Goal: Task Accomplishment & Management: Complete application form

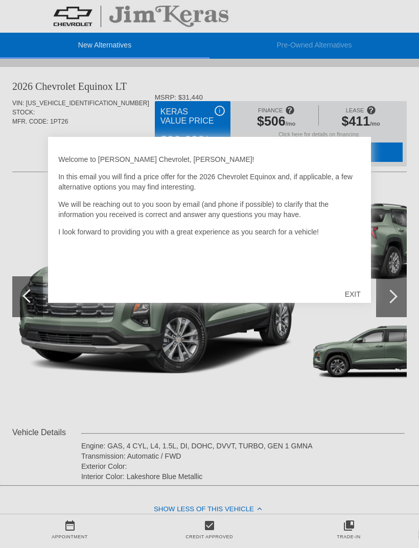
click at [352, 299] on div "EXIT" at bounding box center [353, 294] width 36 height 31
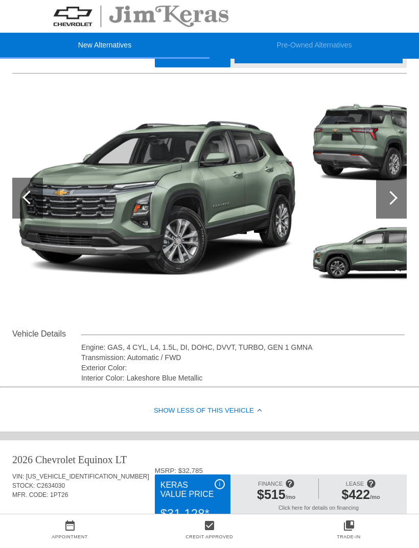
scroll to position [99, 1]
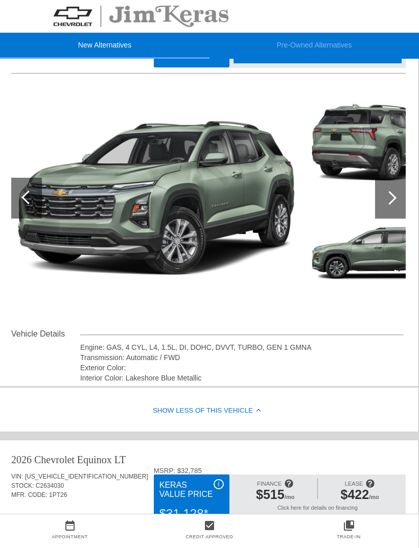
click at [391, 198] on div at bounding box center [390, 198] width 14 height 14
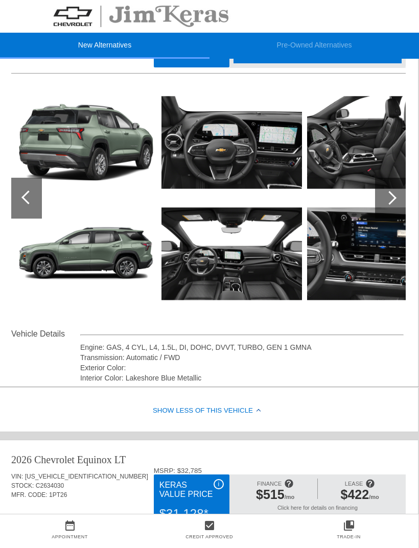
click at [391, 193] on div at bounding box center [390, 198] width 14 height 14
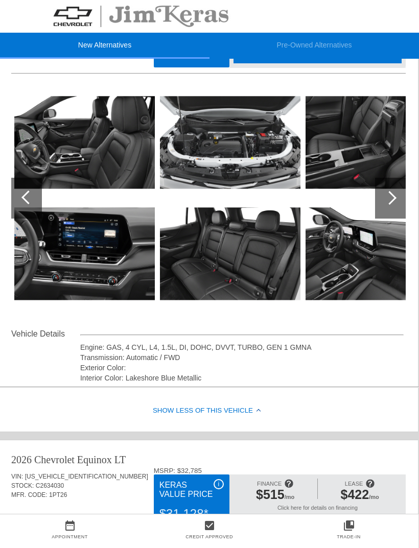
click at [390, 197] on div at bounding box center [390, 198] width 14 height 14
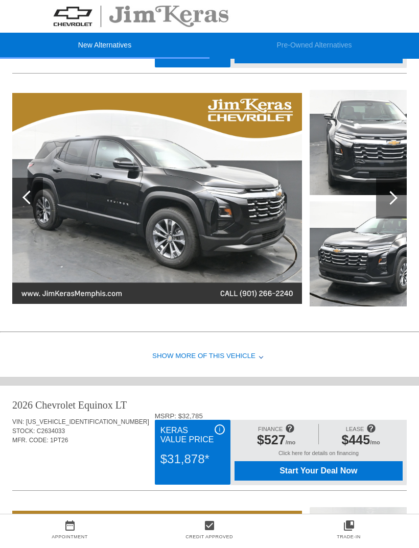
scroll to position [570, 0]
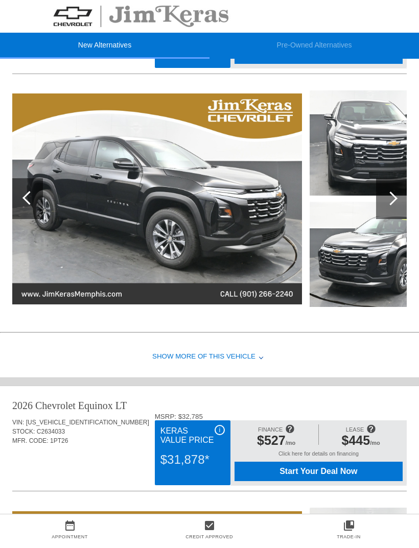
click at [388, 198] on div at bounding box center [391, 199] width 14 height 14
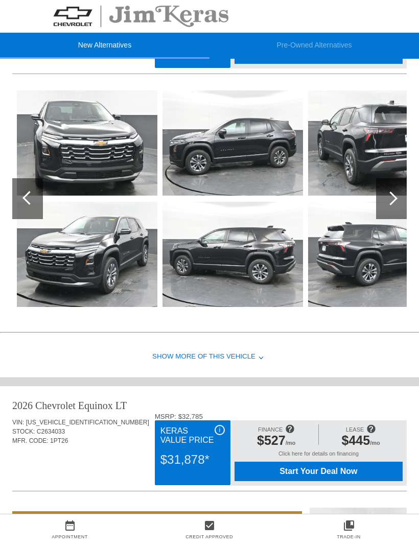
click at [389, 202] on div at bounding box center [391, 199] width 14 height 14
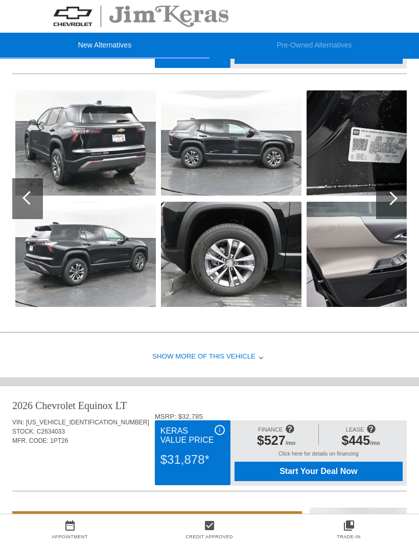
click at [390, 202] on div at bounding box center [391, 199] width 14 height 14
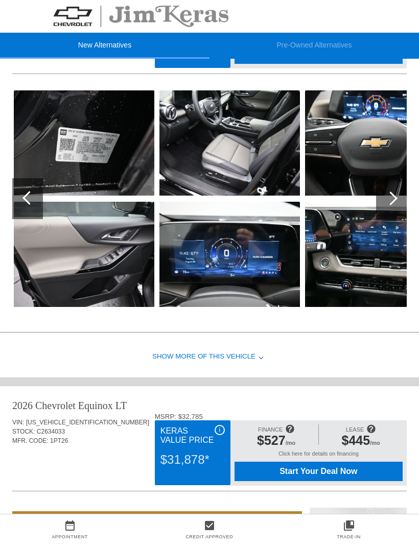
click at [389, 197] on div at bounding box center [391, 199] width 14 height 14
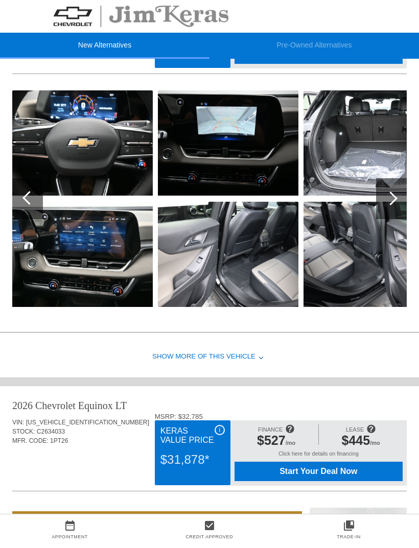
click at [392, 196] on div at bounding box center [391, 199] width 14 height 14
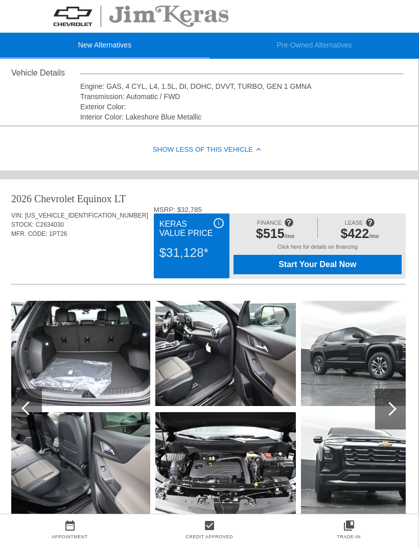
scroll to position [358, 1]
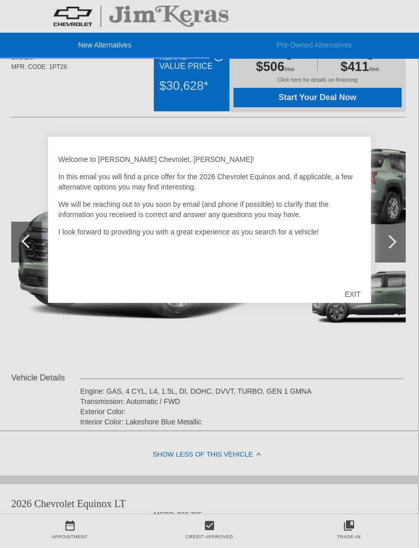
click at [346, 295] on div "EXIT" at bounding box center [353, 294] width 36 height 31
